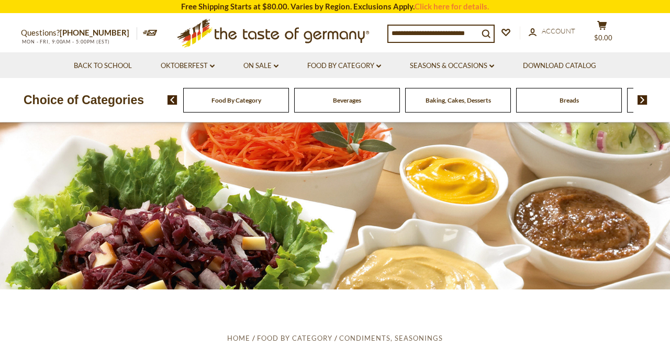
click at [239, 103] on span "Food By Category" at bounding box center [236, 100] width 50 height 8
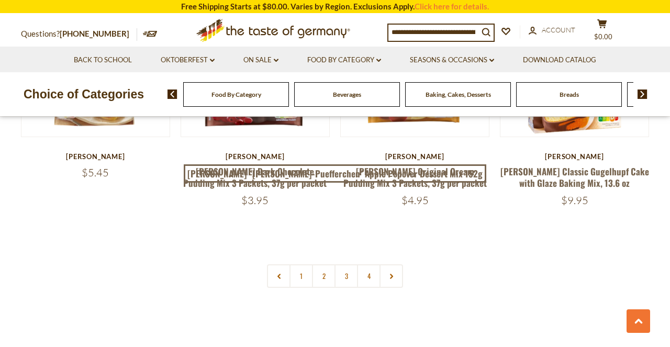
scroll to position [2315, 0]
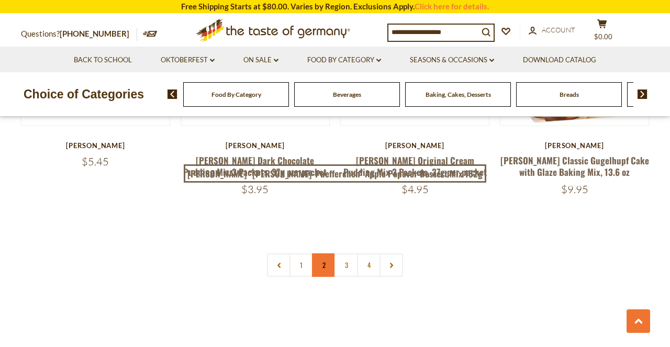
click at [321, 253] on link "2" at bounding box center [324, 265] width 24 height 24
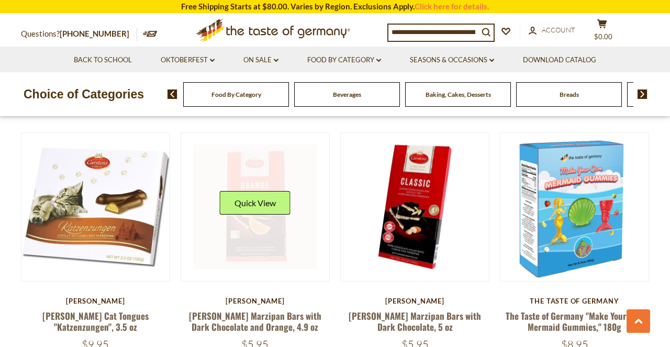
scroll to position [2183, 0]
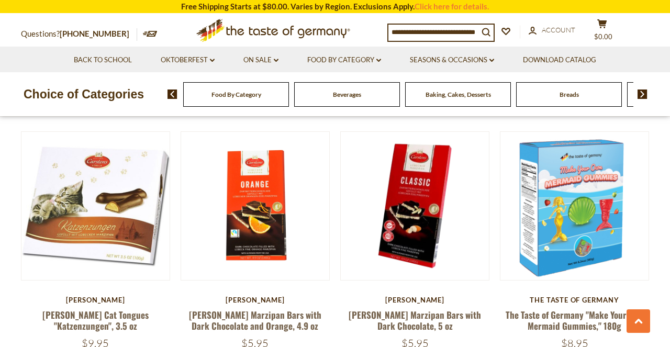
click at [240, 25] on icon ".st0{fill:#EDD300;} .st1{fill:#D33E21;}" at bounding box center [273, 30] width 196 height 32
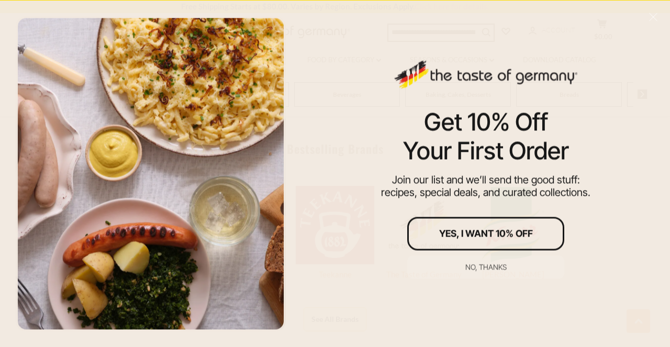
scroll to position [461, 0]
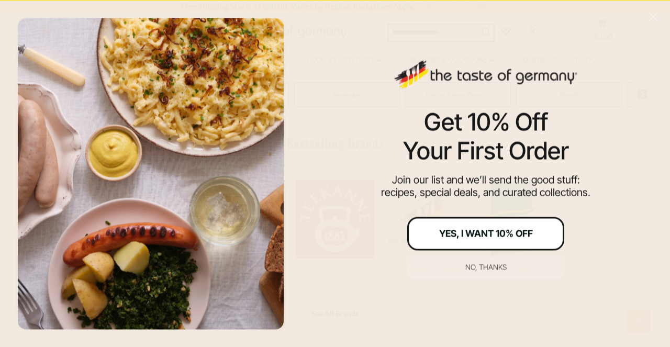
click at [489, 237] on div "Yes, I Want 10% Off" at bounding box center [486, 233] width 94 height 9
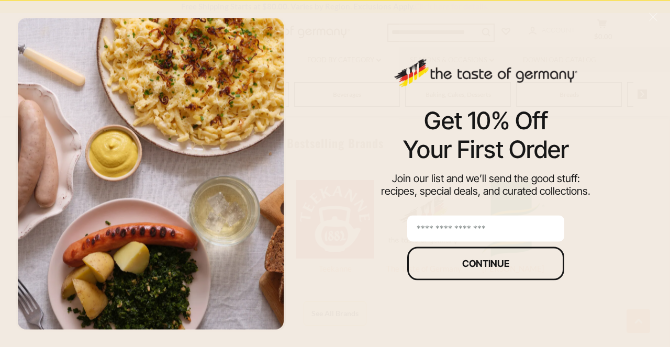
click at [484, 235] on input "email" at bounding box center [485, 228] width 157 height 26
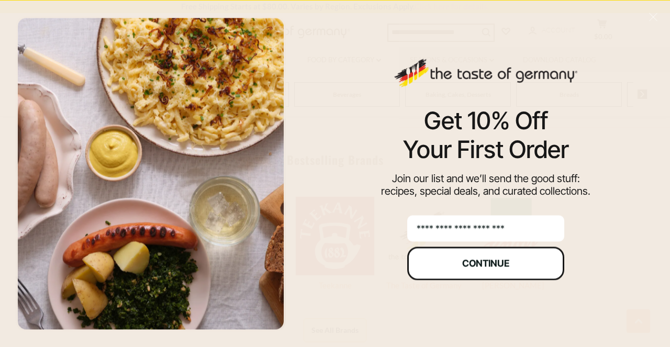
type input "**********"
click at [540, 264] on button "Continue" at bounding box center [485, 262] width 157 height 33
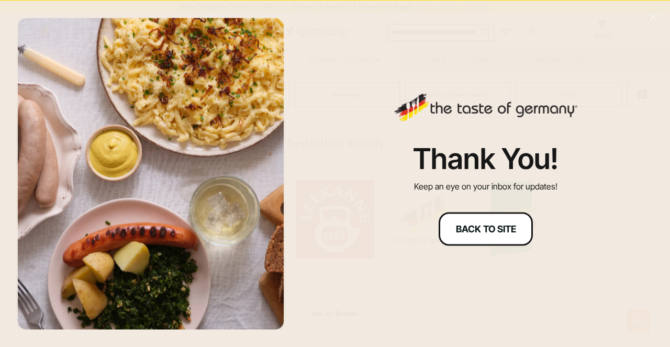
click at [518, 235] on button "Back to site" at bounding box center [485, 228] width 94 height 33
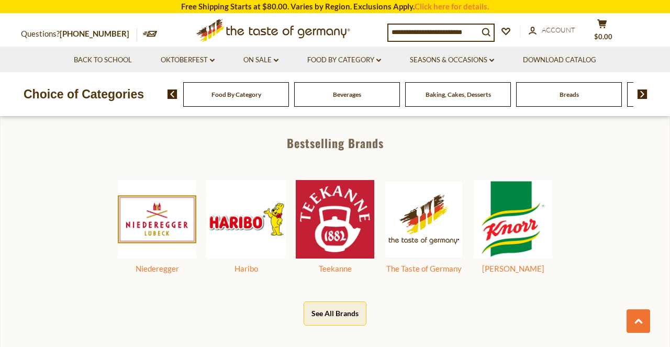
click at [289, 84] on div "Baking, Cakes, Desserts" at bounding box center [236, 94] width 106 height 25
click at [283, 98] on div "Baking, Cakes, Desserts" at bounding box center [231, 94] width 106 height 25
click at [430, 96] on span "Baking, Cakes, Desserts" at bounding box center [452, 94] width 65 height 8
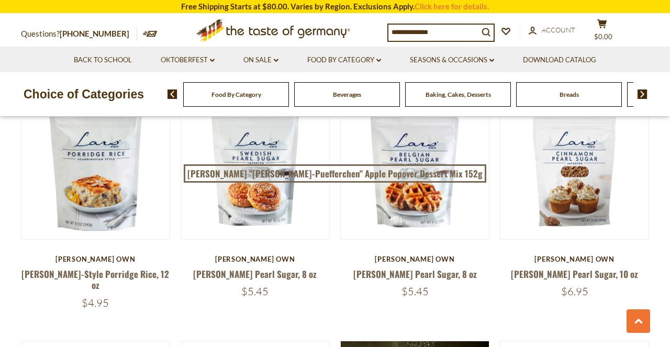
scroll to position [1892, 1]
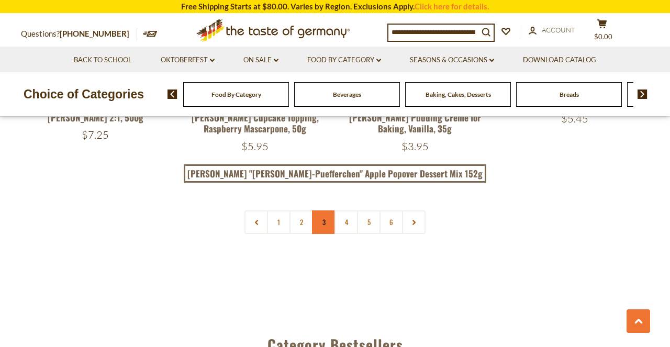
click at [323, 210] on link "3" at bounding box center [324, 222] width 24 height 24
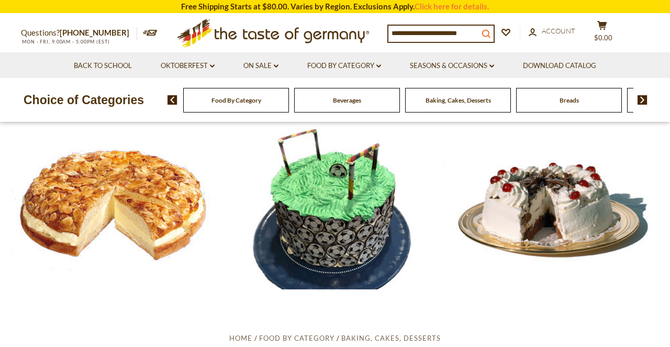
scroll to position [0, 0]
